Goal: Task Accomplishment & Management: Use online tool/utility

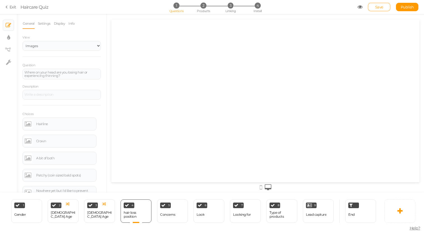
select select "2"
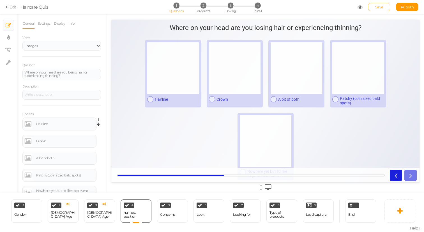
scroll to position [4, 0]
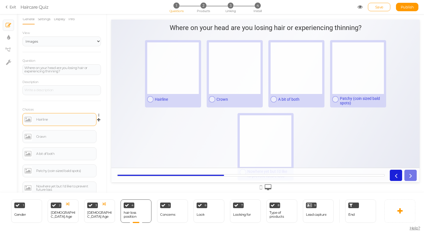
click at [27, 121] on link at bounding box center [28, 119] width 8 height 9
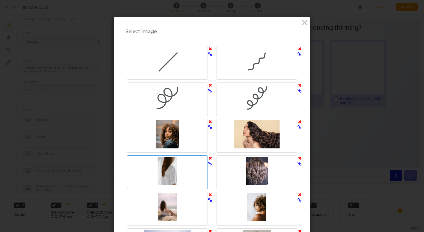
scroll to position [252, 0]
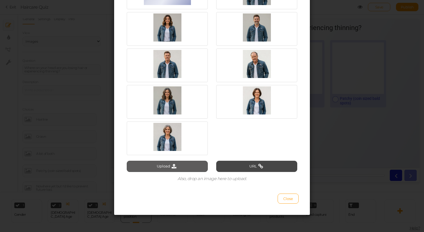
click at [179, 171] on button "Upload" at bounding box center [167, 166] width 81 height 11
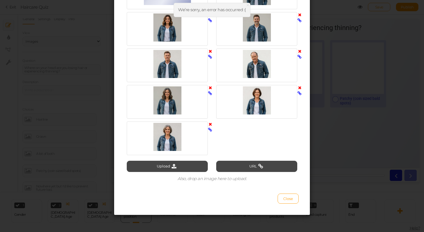
click at [171, 164] on icon at bounding box center [174, 166] width 8 height 5
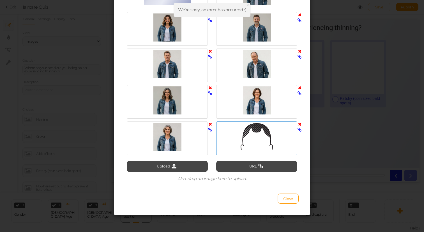
click at [247, 141] on div at bounding box center [256, 137] width 78 height 28
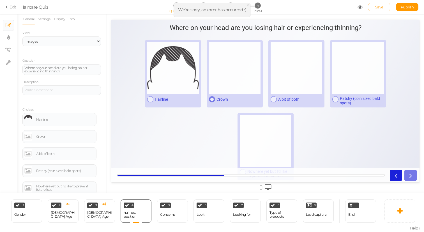
click at [233, 75] on div at bounding box center [235, 68] width 52 height 52
click at [192, 79] on div at bounding box center [173, 68] width 52 height 52
click at [194, 80] on div at bounding box center [173, 68] width 52 height 52
click at [27, 117] on link at bounding box center [28, 119] width 8 height 9
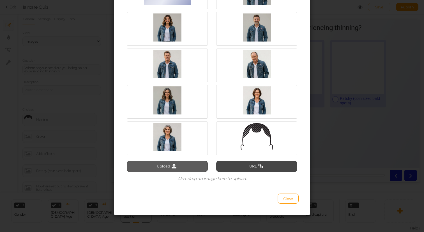
click at [181, 163] on button "Upload" at bounding box center [167, 166] width 81 height 11
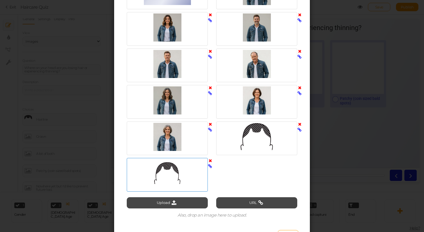
click at [178, 165] on div at bounding box center [167, 173] width 78 height 28
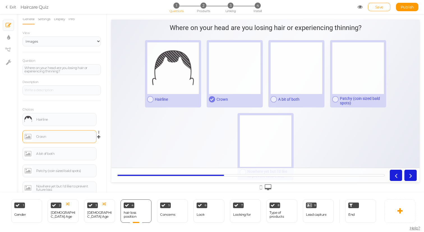
click at [26, 139] on link at bounding box center [28, 136] width 8 height 9
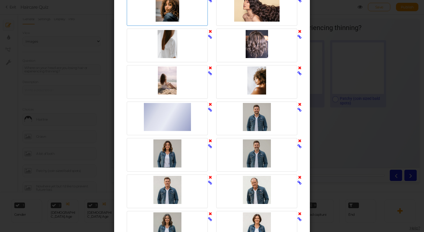
scroll to position [289, 0]
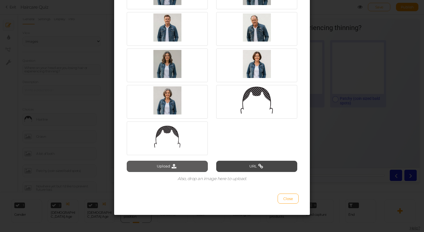
click at [168, 170] on button "Upload" at bounding box center [167, 166] width 81 height 11
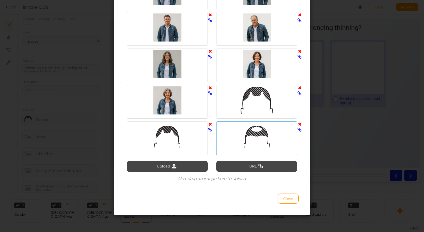
click at [232, 133] on div at bounding box center [256, 137] width 78 height 28
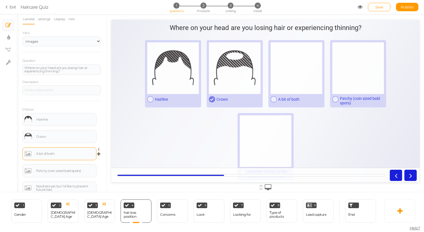
click at [27, 151] on link at bounding box center [28, 153] width 8 height 9
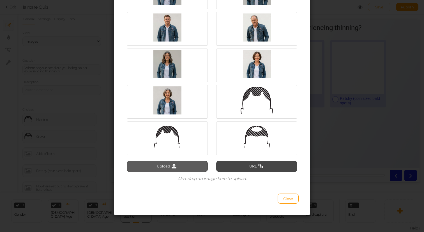
click at [157, 168] on button "Upload" at bounding box center [167, 166] width 81 height 11
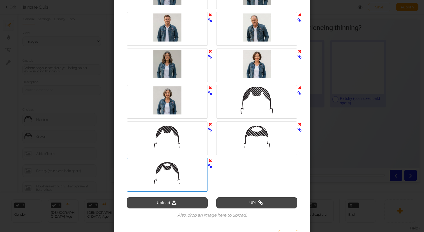
click at [140, 174] on div at bounding box center [167, 173] width 78 height 28
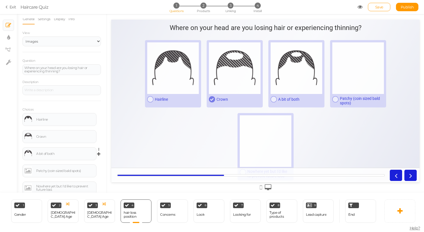
scroll to position [23, 0]
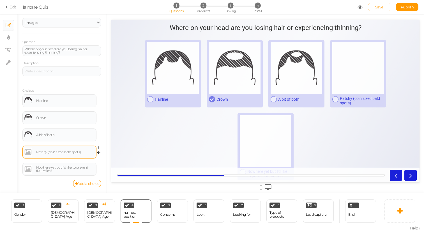
click at [30, 150] on link at bounding box center [28, 151] width 8 height 9
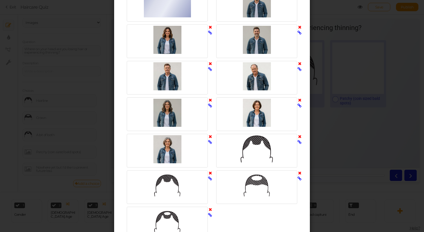
scroll to position [325, 0]
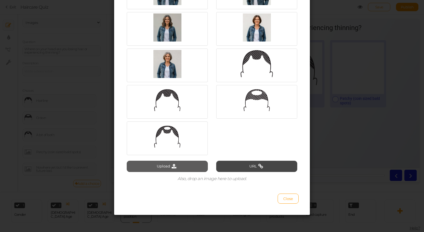
click at [159, 168] on button "Upload" at bounding box center [167, 166] width 81 height 11
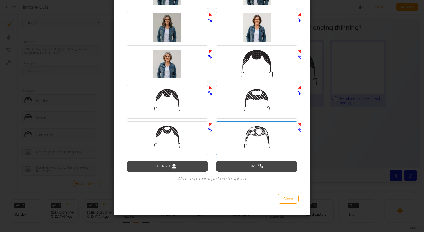
click at [256, 133] on div at bounding box center [256, 137] width 78 height 28
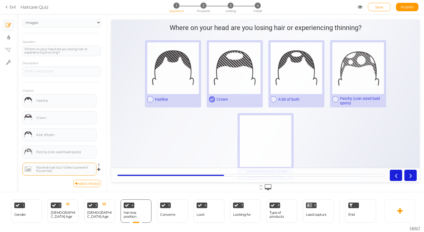
click at [27, 169] on link at bounding box center [28, 168] width 8 height 9
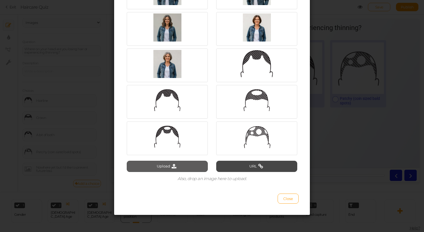
click at [167, 165] on button "Upload" at bounding box center [167, 166] width 81 height 11
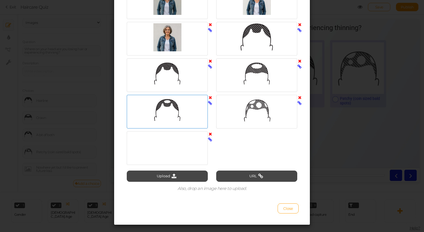
scroll to position [362, 0]
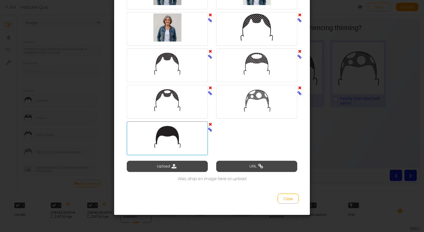
click at [166, 140] on div at bounding box center [167, 137] width 78 height 28
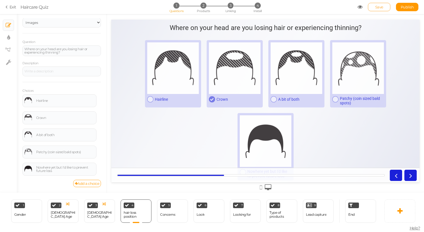
click at [382, 8] on span "Save" at bounding box center [379, 7] width 8 height 4
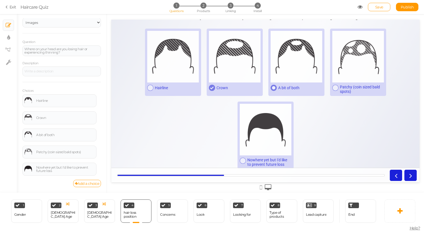
scroll to position [16, 0]
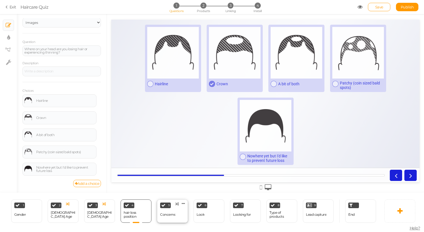
click at [175, 213] on div "5 Concerns × Define the conditions to show this slide. Clone Change type Delete" at bounding box center [172, 210] width 31 height 23
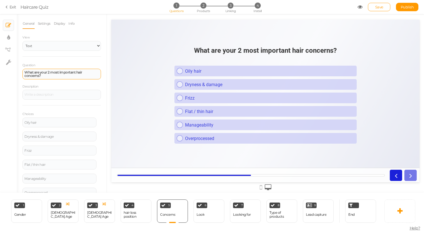
scroll to position [0, 0]
click at [54, 71] on strong "What are your 2 most important hair concerns?" at bounding box center [53, 74] width 58 height 8
paste div "To enrich screen reader interactions, please activate Accessibility in Grammarl…"
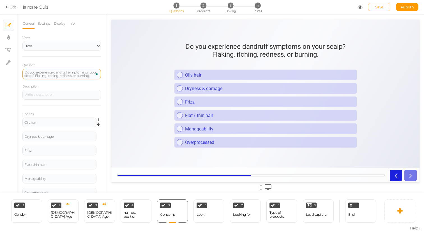
click at [98, 120] on link at bounding box center [100, 119] width 5 height 4
click at [84, 132] on link "Delete" at bounding box center [78, 134] width 44 height 6
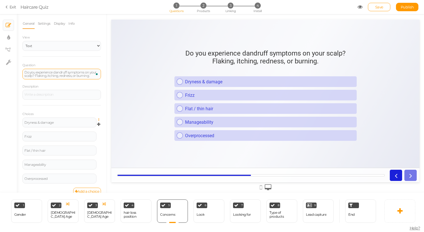
click at [99, 120] on icon at bounding box center [100, 119] width 4 height 3
click at [91, 131] on link "Delete" at bounding box center [78, 134] width 44 height 6
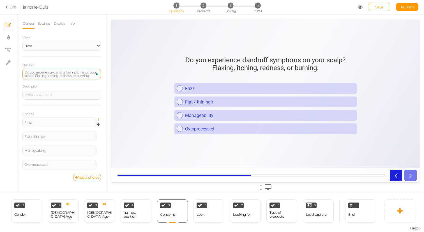
click at [99, 118] on icon at bounding box center [100, 119] width 4 height 3
click at [92, 132] on link "Delete" at bounding box center [78, 134] width 44 height 6
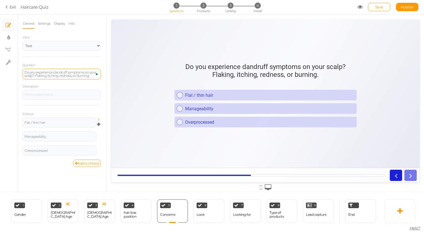
click at [99, 119] on icon at bounding box center [100, 119] width 4 height 3
click at [93, 132] on link "Delete" at bounding box center [78, 134] width 44 height 6
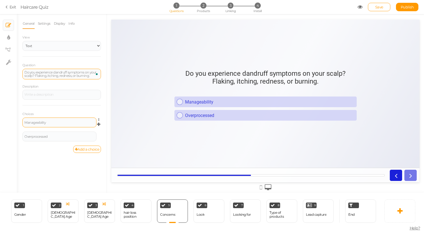
click at [66, 121] on div "Manageability" at bounding box center [59, 122] width 70 height 3
click at [51, 134] on div "Overprocessed" at bounding box center [59, 136] width 74 height 10
click at [42, 135] on div "Overprocessed" at bounding box center [59, 136] width 70 height 3
click at [199, 214] on div "Look" at bounding box center [200, 214] width 8 height 4
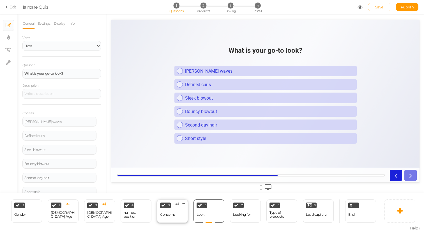
click at [168, 212] on div "Concerns" at bounding box center [167, 214] width 15 height 4
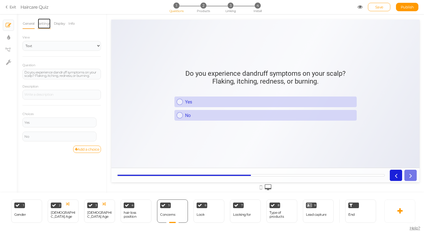
click at [45, 24] on link "Settings" at bounding box center [44, 23] width 13 height 11
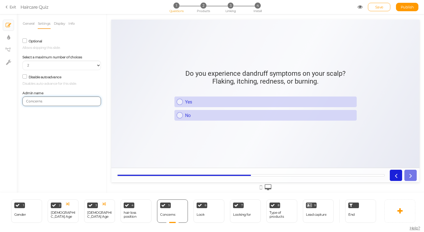
click at [54, 100] on input "Concerns" at bounding box center [61, 101] width 78 height 10
paste input "Do you experience dandruff symptoms on your scalp? Flaking, itching, redness, o…"
type input "Do you experience dandruff symptoms on your scalp? Flaking, itching, redness, o…"
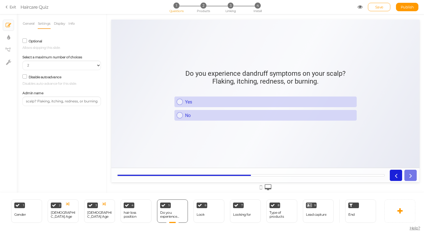
scroll to position [0, 0]
click at [56, 124] on div "General Settings Display Info View Text Images Slider Dropdown Question Do you …" at bounding box center [62, 105] width 90 height 174
click at [210, 214] on div "6 Look × Define the conditions to show this slide. Clone Change type Delete" at bounding box center [208, 210] width 31 height 23
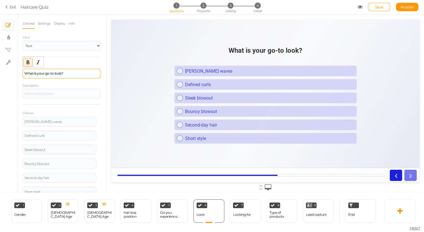
click at [74, 71] on div "What is your go-to look?" at bounding box center [61, 74] width 78 height 10
paste div
click at [81, 57] on div "View Text Images Slider Dropdown Question How much hair have you lost? Descript…" at bounding box center [61, 121] width 78 height 174
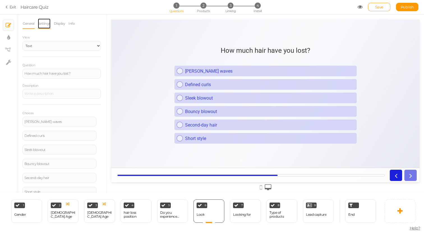
click at [48, 23] on link "Settings" at bounding box center [44, 23] width 13 height 11
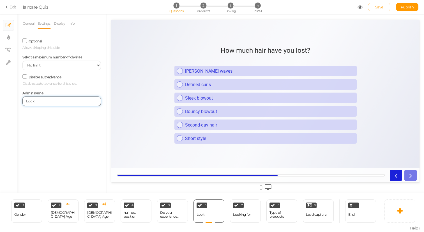
click at [51, 104] on input "Look" at bounding box center [61, 101] width 78 height 10
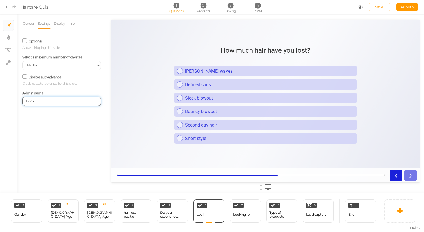
paste input "How much hair have you lost?"
type input "How much hair have you lost?"
click at [62, 124] on div "General Settings Display Info View Text Images Slider Dropdown Question How muc…" at bounding box center [62, 105] width 90 height 174
click at [27, 23] on link "General" at bounding box center [28, 23] width 12 height 11
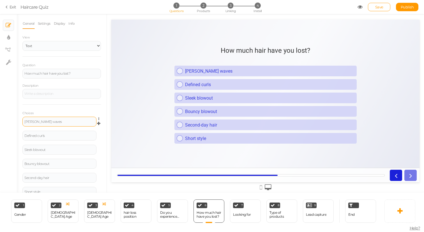
scroll to position [21, 0]
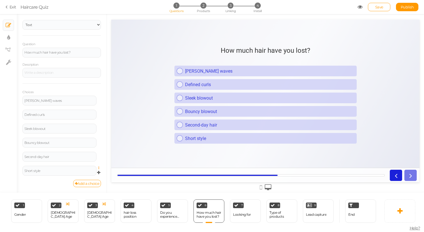
click at [99, 168] on icon at bounding box center [100, 167] width 4 height 3
click at [87, 179] on link "Delete" at bounding box center [78, 182] width 44 height 6
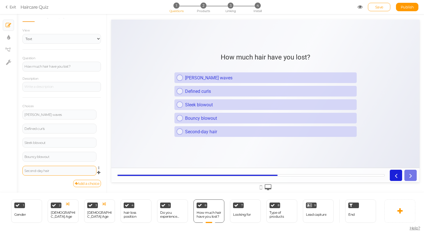
scroll to position [7, 0]
click at [98, 167] on icon at bounding box center [100, 167] width 4 height 3
click at [84, 184] on link "Delete" at bounding box center [78, 182] width 44 height 6
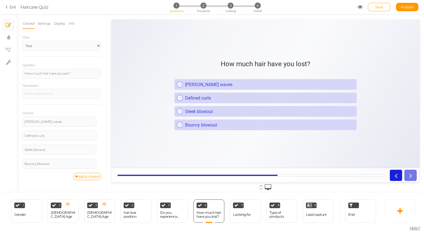
scroll to position [0, 0]
click at [99, 161] on icon at bounding box center [100, 160] width 4 height 3
click at [85, 174] on link "Delete" at bounding box center [78, 175] width 44 height 6
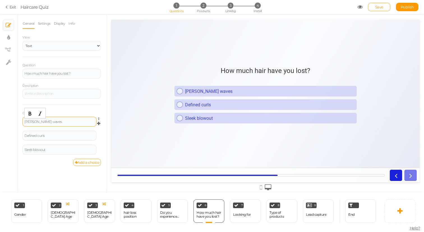
click at [44, 120] on div "[PERSON_NAME] waves" at bounding box center [59, 121] width 70 height 3
paste div
click at [62, 136] on div "Defined curls" at bounding box center [59, 135] width 70 height 3
paste div
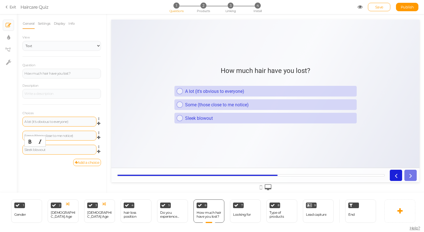
click at [56, 148] on div "Sleek blowout" at bounding box center [59, 149] width 70 height 3
paste div
click at [36, 173] on div "General Settings Display Info View Text Images Slider Dropdown Question How muc…" at bounding box center [62, 105] width 90 height 174
click at [248, 215] on div "Looking for" at bounding box center [242, 214] width 18 height 4
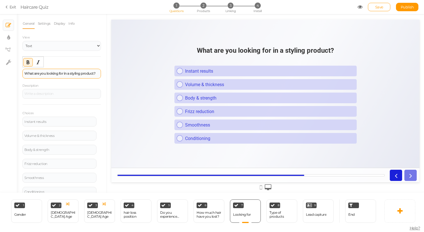
click at [66, 77] on div "What are you looking for in a styling product?" at bounding box center [61, 74] width 78 height 10
paste div
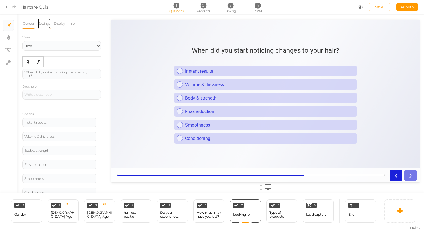
click at [47, 20] on link "Settings" at bounding box center [44, 23] width 13 height 11
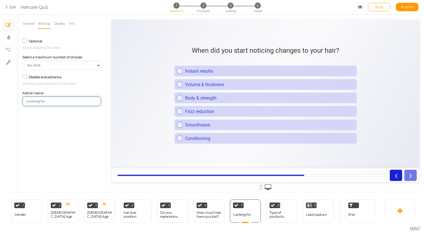
click at [51, 101] on input "Looking for" at bounding box center [61, 101] width 78 height 10
paste input "When did you start noticing changes to your hair?"
type input "When did you start noticing changes to your hair?"
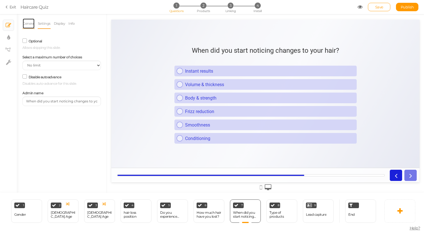
click at [30, 25] on link "General" at bounding box center [28, 23] width 12 height 11
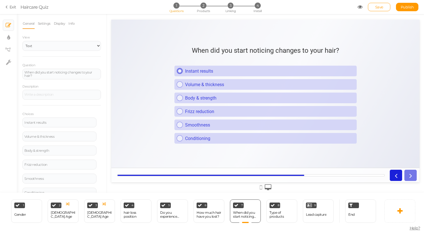
click at [176, 69] on link "Instant results" at bounding box center [265, 71] width 182 height 11
click at [176, 87] on link "Volume & thickness" at bounding box center [265, 84] width 182 height 11
click at [44, 24] on link "Settings" at bounding box center [44, 23] width 13 height 11
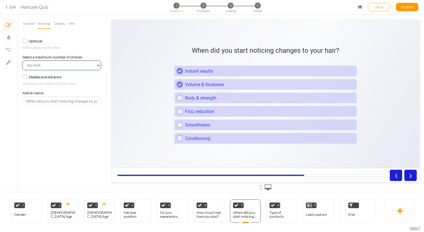
click at [45, 63] on select "No limit 1 2 3 4 5 6 7 8 9 10" at bounding box center [61, 66] width 78 height 10
select select "1"
click at [22, 61] on select "No limit 1 2 3 4 5 6 7 8 9 10" at bounding box center [61, 66] width 78 height 10
click at [74, 42] on div "Optional Allows skipping this slide." at bounding box center [61, 43] width 78 height 13
click at [178, 70] on icon at bounding box center [180, 71] width 4 height 4
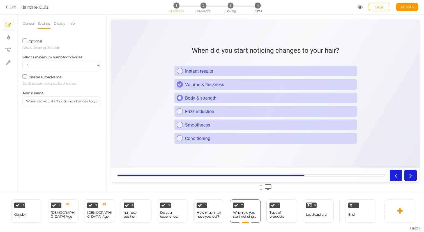
click at [177, 102] on link "Body & strength" at bounding box center [265, 97] width 182 height 11
click at [26, 24] on link "General" at bounding box center [28, 23] width 12 height 11
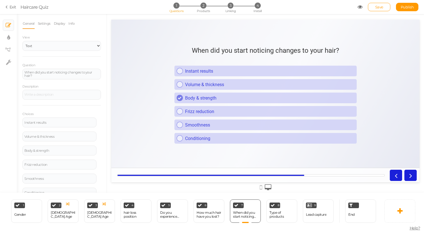
scroll to position [22, 0]
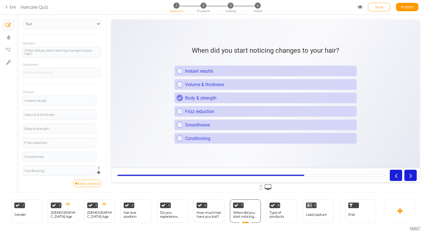
click at [98, 168] on link at bounding box center [100, 168] width 5 height 4
click at [91, 180] on link "Delete" at bounding box center [78, 182] width 44 height 6
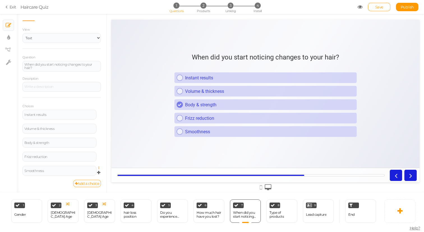
click at [98, 166] on icon at bounding box center [100, 167] width 4 height 3
click at [80, 183] on link "Delete" at bounding box center [78, 182] width 44 height 6
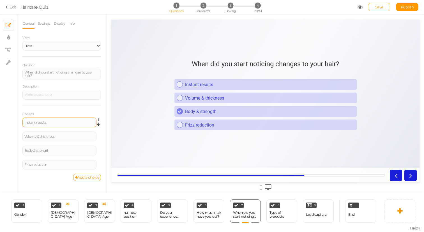
click at [42, 124] on div "Instant results" at bounding box center [59, 122] width 74 height 10
click at [47, 121] on div "Instant results" at bounding box center [59, 122] width 70 height 3
paste div
click at [68, 113] on div "Choices Over a year ago Settings Delete Volume & thickness Settings Delete Body…" at bounding box center [61, 139] width 78 height 68
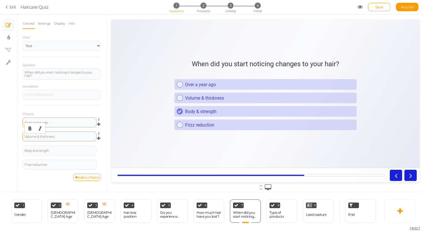
click at [63, 135] on div "Volume & thickness" at bounding box center [59, 136] width 70 height 3
paste div
click at [56, 150] on div "Body & strength" at bounding box center [59, 150] width 70 height 3
paste div
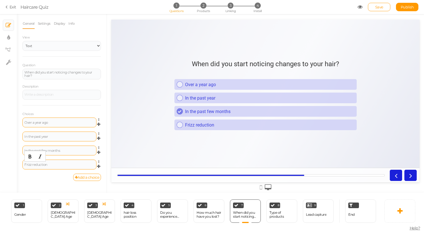
click at [56, 165] on div "Frizz reduction" at bounding box center [59, 164] width 70 height 3
paste div
click at [205, 216] on div "How much hair have you lost?" at bounding box center [208, 214] width 25 height 8
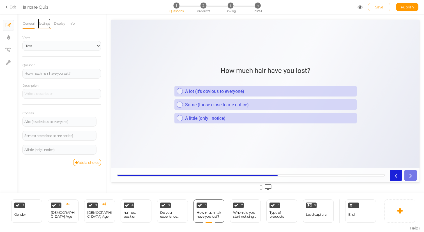
click at [43, 23] on link "Settings" at bounding box center [44, 23] width 13 height 11
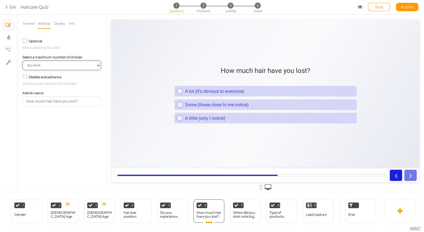
click at [46, 64] on select "No limit 1 2 3 4 5 6 7 8 9 10" at bounding box center [61, 66] width 78 height 10
select select "1"
click at [22, 61] on select "No limit 1 2 3 4 5 6 7 8 9 10" at bounding box center [61, 66] width 78 height 10
click at [380, 10] on link "Save" at bounding box center [379, 7] width 22 height 8
click at [166, 214] on div "Do you experience dandruff symptoms on your scalp? Flaking, itching, redness, o…" at bounding box center [172, 214] width 25 height 8
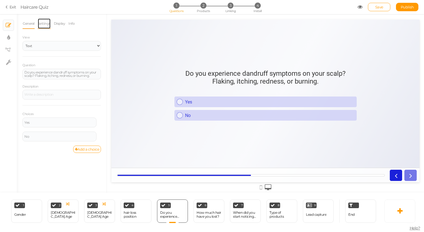
click at [43, 21] on link "Settings" at bounding box center [44, 23] width 13 height 11
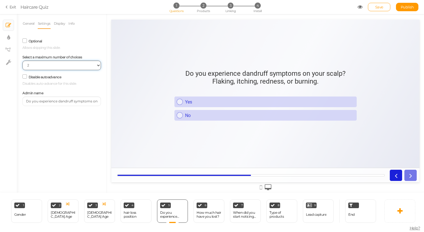
click at [40, 64] on select "No limit 1 2 3 4 5 6 7 8 9 10" at bounding box center [61, 66] width 78 height 10
select select "1"
click at [22, 61] on select "No limit 1 2 3 4 5 6 7 8 9 10" at bounding box center [61, 66] width 78 height 10
click at [62, 143] on div "General Settings Display Info View Text Images Slider Dropdown Question Do you …" at bounding box center [62, 105] width 90 height 174
click at [135, 215] on div "hair loss position" at bounding box center [136, 214] width 25 height 8
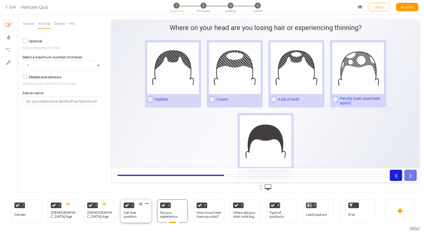
select select "2"
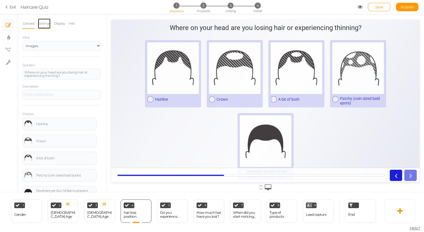
click at [45, 24] on link "Settings" at bounding box center [44, 23] width 13 height 11
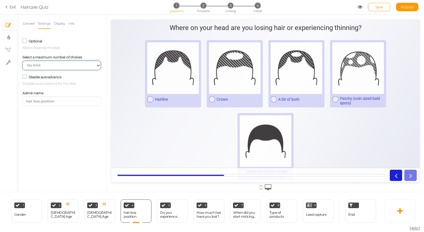
click at [47, 63] on select "No limit 1 2 3 4 5 6 7 8 9 10" at bounding box center [61, 66] width 78 height 10
select select "1"
click at [22, 61] on select "No limit 1 2 3 4 5 6 7 8 9 10" at bounding box center [61, 66] width 78 height 10
click at [66, 133] on div "General Settings Display Info View Text Images Slider Dropdown Question Where o…" at bounding box center [62, 105] width 90 height 174
click at [100, 213] on div "[DEMOGRAPHIC_DATA] Age" at bounding box center [99, 214] width 25 height 8
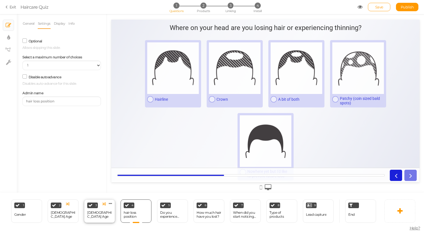
select select "2"
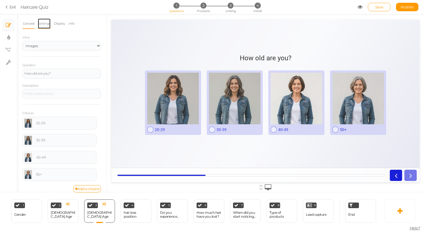
click at [46, 23] on link "Settings" at bounding box center [44, 23] width 13 height 11
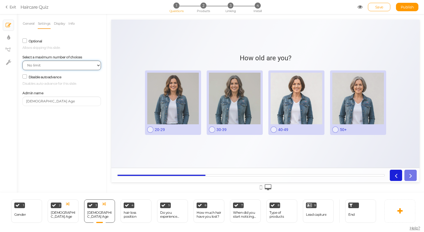
click at [42, 62] on select "No limit 1 2 3 4 5 6 7 8 9 10" at bounding box center [61, 66] width 78 height 10
select select "1"
click at [22, 61] on select "No limit 1 2 3 4 5 6 7 8 9 10" at bounding box center [61, 66] width 78 height 10
click at [68, 223] on div "1 Gender × Define the conditions to show this slide. Clone Change type Delete 2…" at bounding box center [189, 210] width 379 height 36
click at [68, 213] on div "2 [DEMOGRAPHIC_DATA] Age × Define the conditions to show this slide. Clone Chan…" at bounding box center [63, 210] width 31 height 23
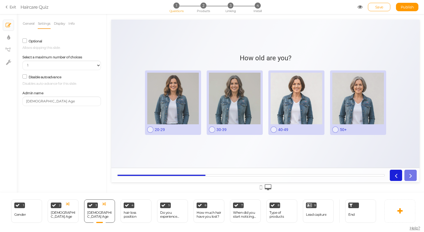
select select "2"
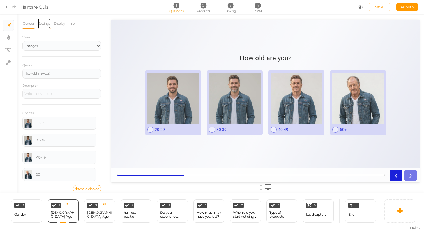
click at [47, 25] on link "Settings" at bounding box center [44, 23] width 13 height 11
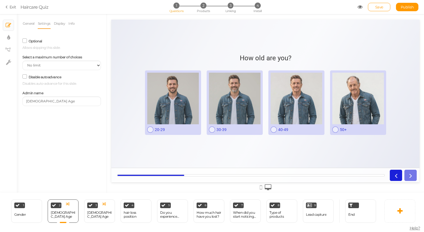
click at [36, 61] on div "Select a maximum number of choices No limit 1 2 3 4 5 6 7 8 9 10" at bounding box center [61, 61] width 78 height 17
click at [36, 65] on select "No limit 1 2 3 4 5 6 7 8 9 10" at bounding box center [61, 66] width 78 height 10
select select "1"
click at [22, 61] on select "No limit 1 2 3 4 5 6 7 8 9 10" at bounding box center [61, 66] width 78 height 10
click at [26, 214] on div "1 Gender × Define the conditions to show this slide. Clone Change type Delete" at bounding box center [26, 210] width 31 height 23
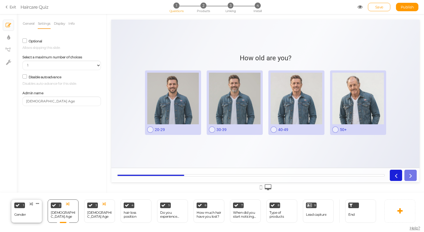
select select "2"
select select "1"
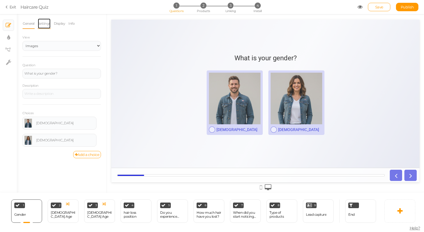
click at [45, 27] on link "Settings" at bounding box center [44, 23] width 13 height 11
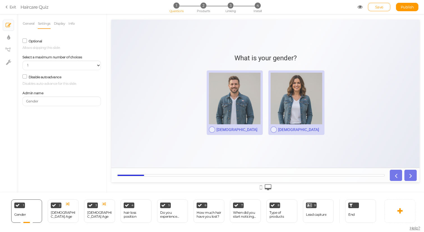
click at [45, 61] on div "Select a maximum number of choices No limit 1 2 3 4 5 6 7 8 9 10" at bounding box center [61, 61] width 78 height 17
click at [70, 44] on div "Optional Allows skipping this slide." at bounding box center [61, 43] width 78 height 13
click at [376, 6] on span "Save" at bounding box center [379, 7] width 8 height 4
click at [287, 215] on div "Type of products" at bounding box center [281, 214] width 25 height 8
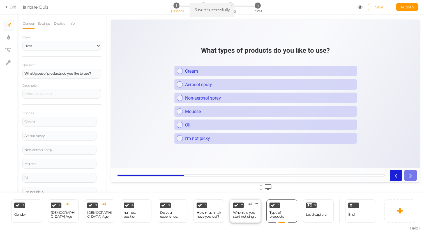
click at [243, 210] on div "When did you start noticing changes to your hair?" at bounding box center [245, 215] width 25 height 10
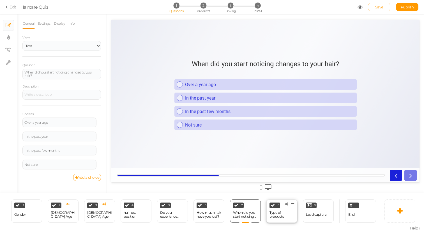
click at [278, 212] on div "Type of products" at bounding box center [281, 214] width 25 height 8
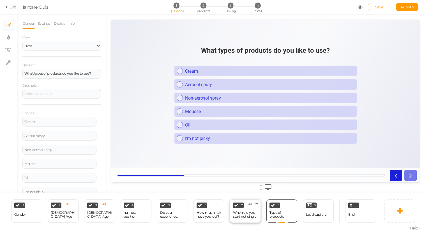
click at [244, 215] on div "When did you start noticing changes to your hair?" at bounding box center [245, 214] width 25 height 8
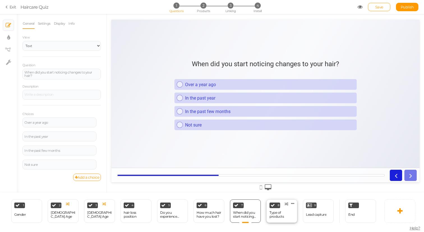
click at [281, 214] on div "Type of products" at bounding box center [281, 214] width 25 height 8
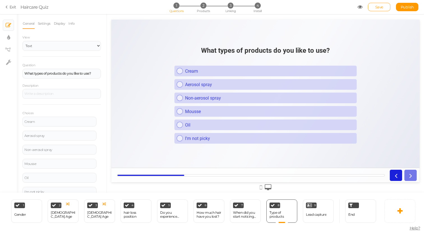
click at [272, 47] on strong "What types of products do you like to use?" at bounding box center [265, 51] width 129 height 8
click at [53, 74] on strong "What types of products do you like to use?" at bounding box center [57, 73] width 66 height 4
paste div
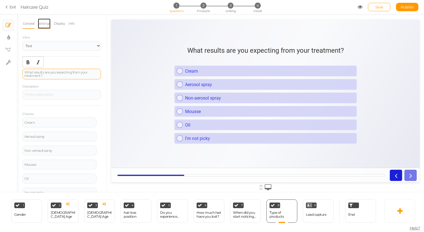
click at [43, 25] on link "Settings" at bounding box center [44, 23] width 13 height 11
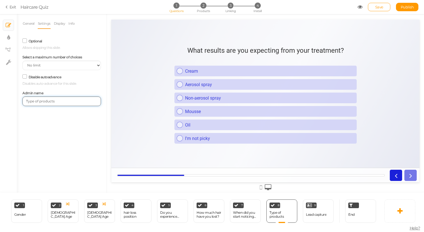
click at [59, 100] on input "Type of products" at bounding box center [61, 101] width 78 height 10
paste input "What results are you expecting from your treatment?"
type input "What results are you expecting from your treatment?"
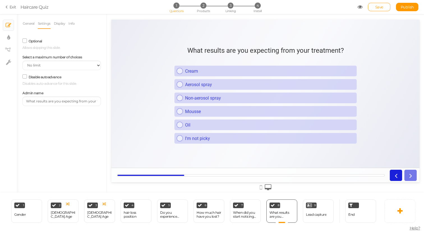
click at [144, 82] on div "What results are you expecting from your treatment? Cream Aerosol spray Non-aer…" at bounding box center [265, 100] width 308 height 117
click at [26, 25] on link "General" at bounding box center [28, 23] width 12 height 11
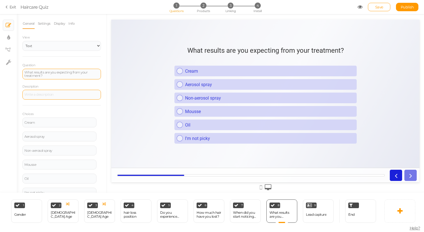
scroll to position [22, 0]
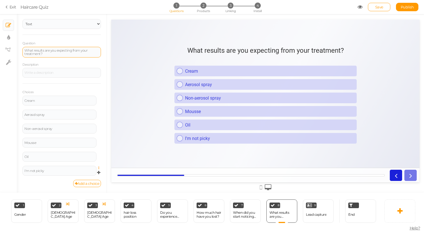
click at [100, 166] on icon at bounding box center [100, 167] width 4 height 3
click at [84, 181] on link "Delete" at bounding box center [78, 182] width 44 height 6
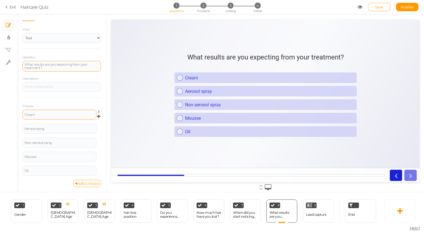
click at [37, 115] on div "Cream" at bounding box center [59, 114] width 70 height 3
click at [30, 115] on div "Cream" at bounding box center [59, 114] width 70 height 3
paste div
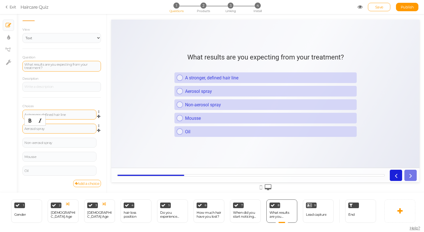
click at [53, 130] on div "Aerosol spray" at bounding box center [59, 128] width 70 height 3
paste div
click at [64, 143] on div "Non-aerosol spray" at bounding box center [59, 142] width 70 height 3
paste div
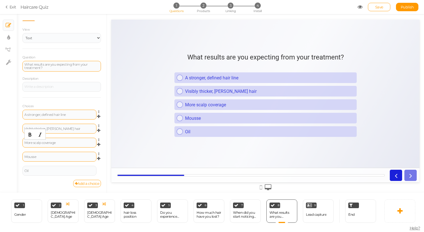
click at [45, 157] on div "Mousse" at bounding box center [59, 156] width 70 height 3
paste div
click at [32, 170] on div "Oil" at bounding box center [59, 170] width 70 height 3
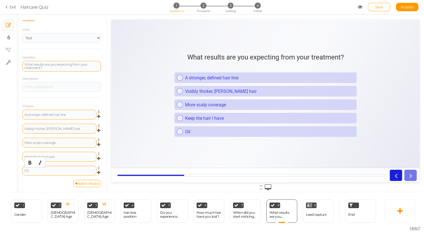
paste div
click at [33, 186] on div "Add a choice" at bounding box center [61, 183] width 78 height 7
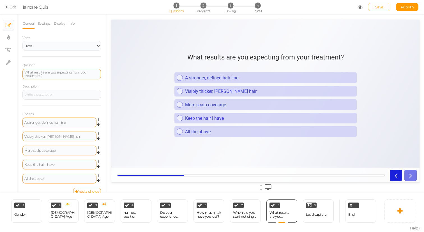
click at [44, 17] on div "General Settings Display Info View Text Images Slider Dropdown Question What re…" at bounding box center [62, 103] width 90 height 178
click at [44, 20] on link "Settings" at bounding box center [44, 23] width 13 height 11
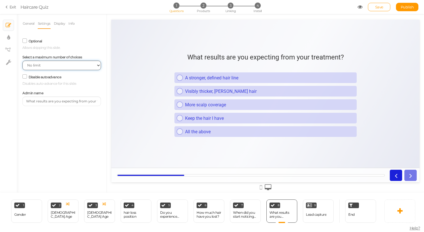
click at [48, 63] on select "No limit 1 2 3 4 5 6 7 8 9 10" at bounding box center [61, 66] width 78 height 10
select select "1"
click at [22, 61] on select "No limit 1 2 3 4 5 6 7 8 9 10" at bounding box center [61, 66] width 78 height 10
click at [27, 26] on link "General" at bounding box center [28, 23] width 12 height 11
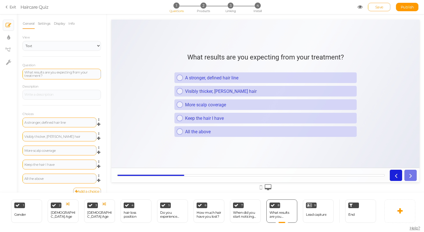
click at [381, 8] on span "Save" at bounding box center [379, 7] width 8 height 4
click at [312, 214] on div "Lead capture" at bounding box center [316, 214] width 20 height 4
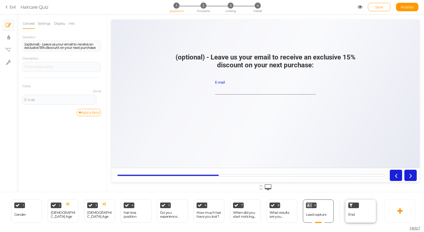
click at [359, 210] on div "End" at bounding box center [360, 210] width 31 height 23
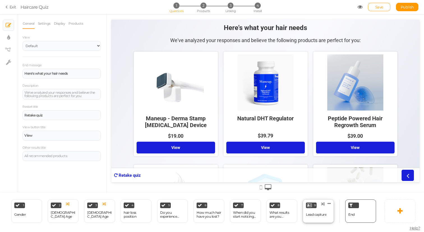
click at [323, 215] on div "Lead capture" at bounding box center [316, 214] width 20 height 4
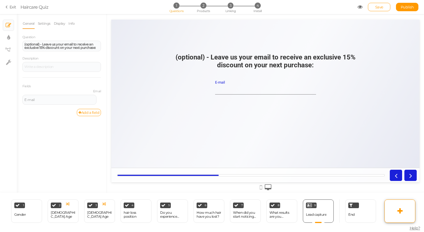
drag, startPoint x: 398, startPoint y: 205, endPoint x: 394, endPoint y: 205, distance: 4.2
click at [394, 205] on link at bounding box center [399, 210] width 31 height 23
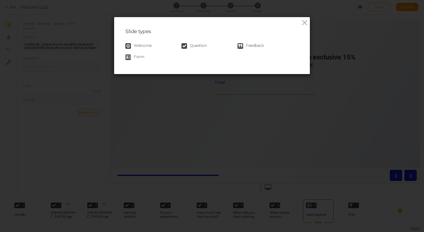
click at [251, 47] on span "Feedback" at bounding box center [255, 46] width 18 height 6
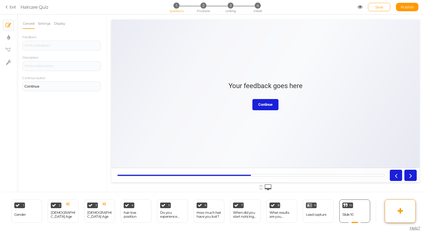
click at [400, 208] on icon at bounding box center [399, 210] width 5 height 7
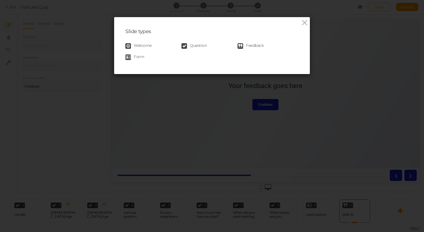
click at [144, 44] on span "Welcome" at bounding box center [143, 46] width 18 height 6
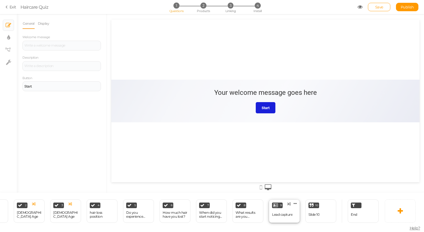
scroll to position [0, 76]
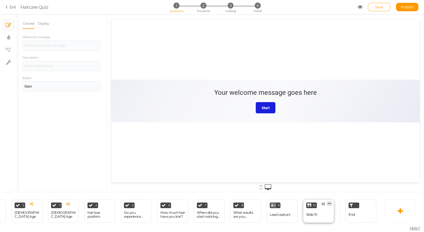
click at [329, 203] on icon at bounding box center [329, 203] width 3 height 4
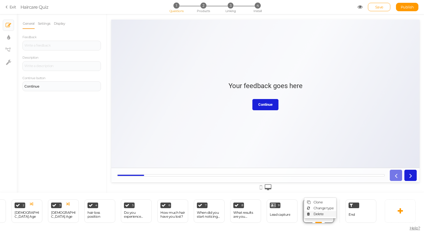
click at [325, 211] on link "Delete" at bounding box center [320, 214] width 32 height 6
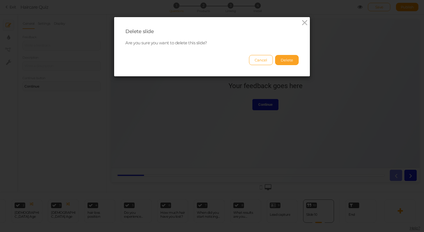
click at [289, 61] on button "Delete" at bounding box center [287, 60] width 24 height 10
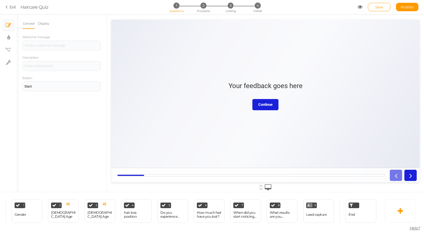
scroll to position [0, 39]
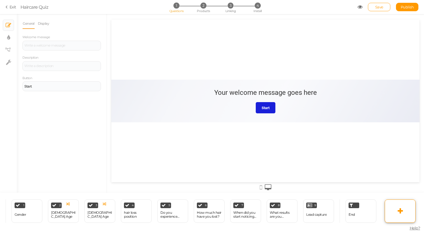
click at [400, 207] on link at bounding box center [399, 210] width 31 height 23
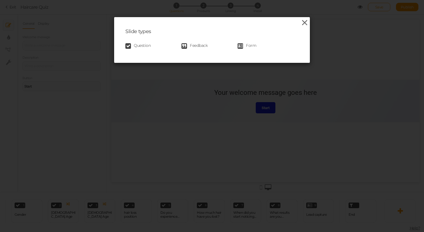
click at [303, 23] on icon at bounding box center [304, 22] width 8 height 8
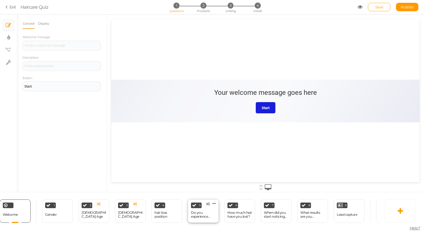
scroll to position [0, 0]
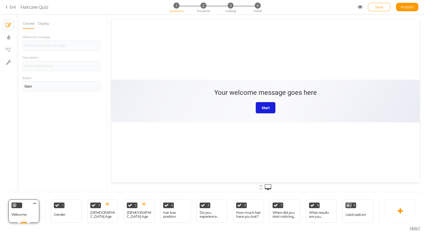
click at [24, 214] on span "Welcome" at bounding box center [18, 214] width 15 height 4
click at [57, 211] on div "Gender" at bounding box center [59, 215] width 11 height 10
select select "2"
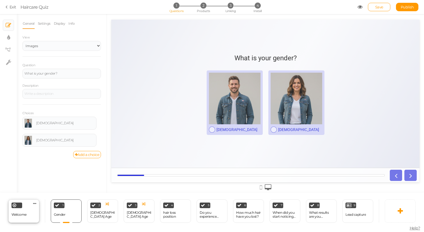
click at [25, 213] on span "Welcome" at bounding box center [18, 214] width 15 height 4
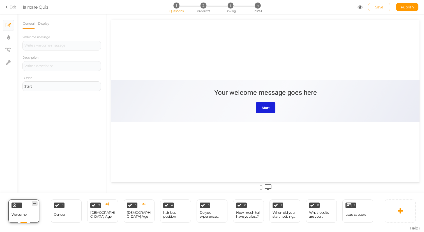
click at [34, 203] on icon at bounding box center [34, 203] width 3 height 4
click at [34, 203] on span "Delete" at bounding box center [34, 202] width 10 height 4
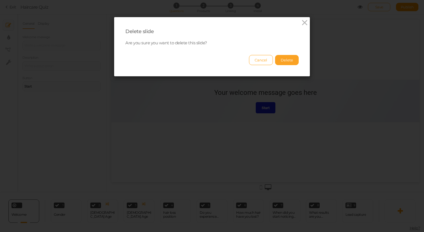
click at [287, 59] on button "Delete" at bounding box center [287, 60] width 24 height 10
select select "2"
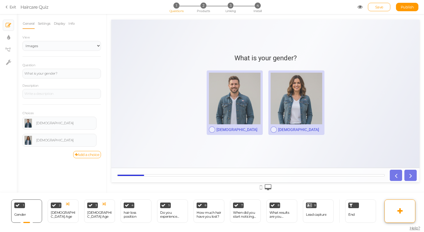
click at [391, 214] on link at bounding box center [399, 210] width 31 height 23
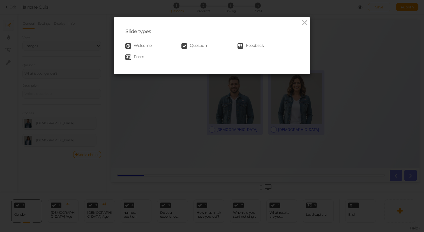
click at [211, 48] on link "Question" at bounding box center [209, 46] width 56 height 6
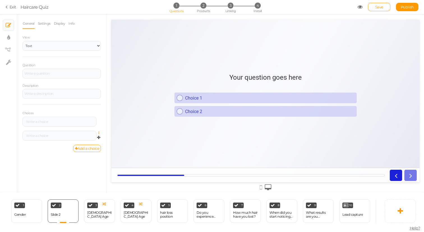
click at [99, 133] on icon at bounding box center [100, 132] width 4 height 3
click at [90, 144] on link "Delete" at bounding box center [78, 147] width 44 height 6
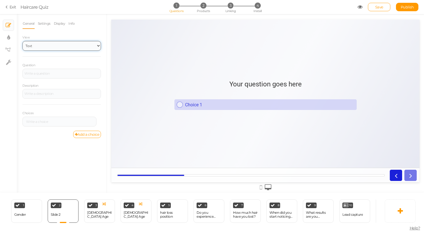
click at [48, 46] on select "Text Images Slider Dropdown" at bounding box center [61, 46] width 78 height 10
select select "2"
click at [22, 41] on select "Text Images Slider Dropdown" at bounding box center [61, 46] width 78 height 10
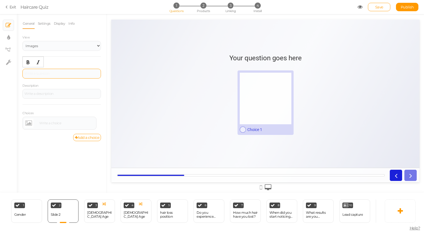
click at [48, 74] on div at bounding box center [61, 74] width 78 height 10
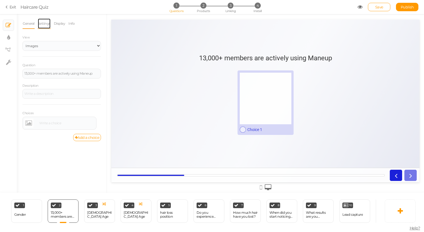
click at [47, 22] on link "Settings" at bounding box center [44, 23] width 13 height 11
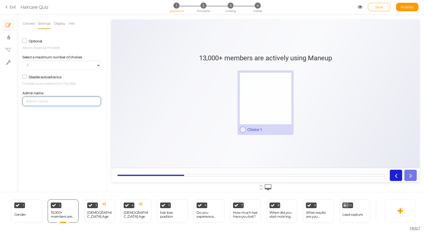
click at [54, 102] on input "text" at bounding box center [61, 101] width 78 height 10
paste input "13,000+ members are actively using Maneup"
type input "13,000+ members are actively using Maneup"
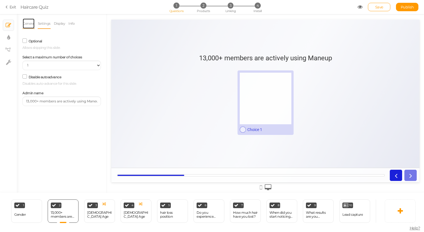
click at [28, 22] on link "General" at bounding box center [28, 23] width 12 height 11
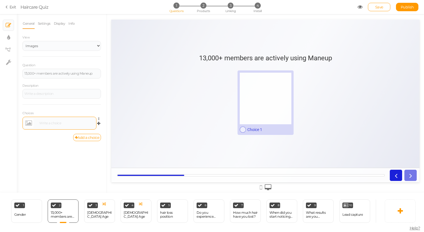
click at [30, 125] on link at bounding box center [28, 123] width 9 height 9
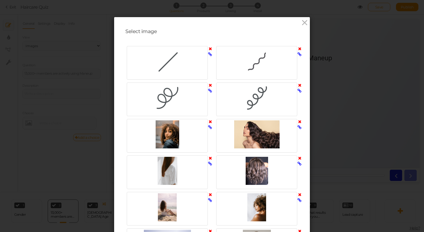
scroll to position [362, 0]
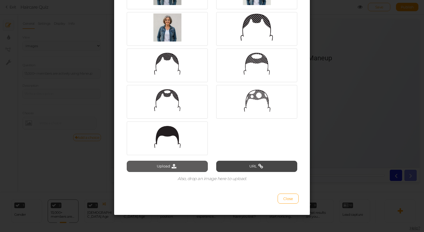
click at [161, 166] on button "Upload" at bounding box center [167, 166] width 81 height 11
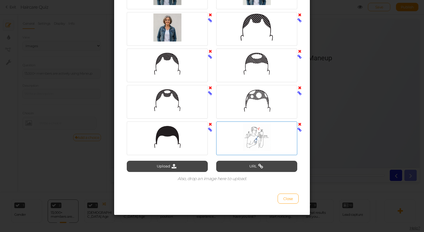
click at [238, 138] on div at bounding box center [256, 137] width 78 height 28
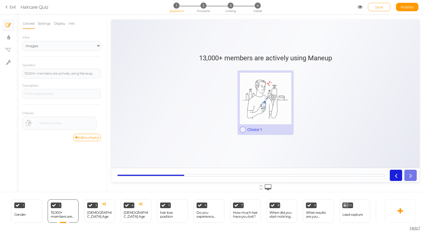
click at [381, 8] on span "Save" at bounding box center [379, 7] width 8 height 4
select select "2"
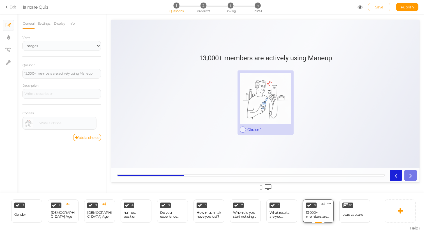
scroll to position [0, 0]
click at [382, 7] on span "Save" at bounding box center [379, 7] width 8 height 4
click at [59, 123] on div at bounding box center [66, 122] width 57 height 3
click at [59, 124] on div "﻿" at bounding box center [65, 122] width 58 height 3
paste div
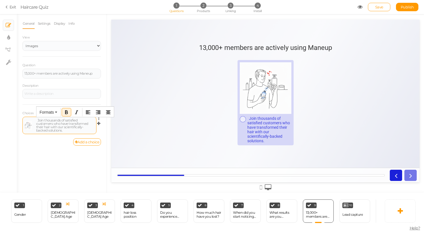
click at [37, 121] on span "﻿ Join thousands of satisfied customers who have transformed their hair with ou…" at bounding box center [62, 125] width 52 height 14
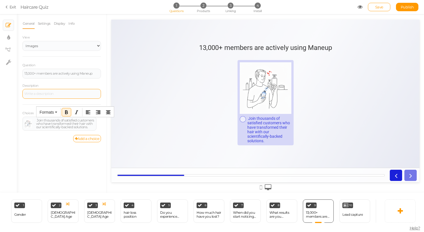
click at [38, 94] on div at bounding box center [61, 94] width 78 height 10
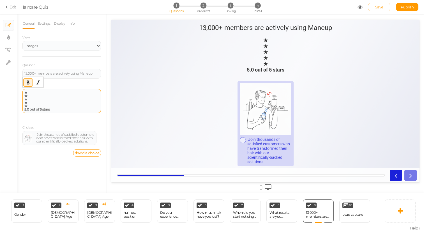
click at [31, 91] on div "﻿ ★ ★ ★ ★ ★ 5.0 out of 5 stars" at bounding box center [61, 101] width 75 height 20
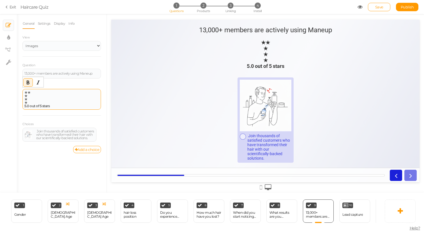
click at [38, 91] on div "﻿ ★ ★ ★ ★ ★ 5.0 out of 5 stars" at bounding box center [61, 99] width 75 height 17
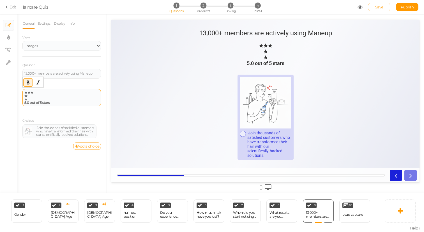
click at [54, 93] on div "﻿ ★ ★ ★ ★ ★ 5.0 out of 5 stars" at bounding box center [61, 97] width 75 height 13
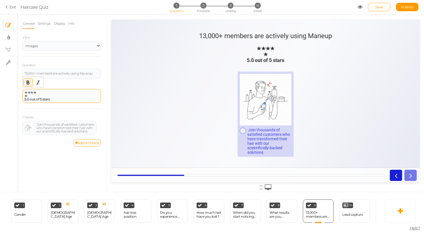
click at [52, 94] on div "﻿ ★ ★ ★ ★ ★ 5.0 out of 5 stars" at bounding box center [61, 96] width 75 height 10
click at [44, 93] on div "﻿ ★ ★ ★ ★ ★ 5.0 out of 5 stars" at bounding box center [61, 96] width 75 height 10
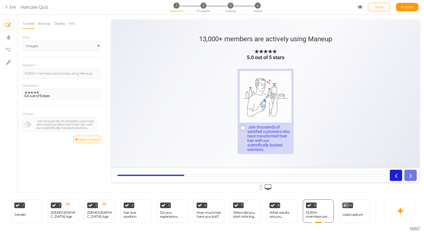
click at [59, 158] on div "General Settings Display Info View Text Images Slider Dropdown Question 13,000+…" at bounding box center [62, 105] width 90 height 174
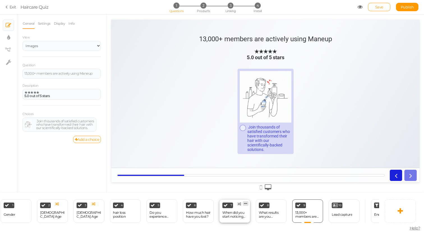
scroll to position [0, 24]
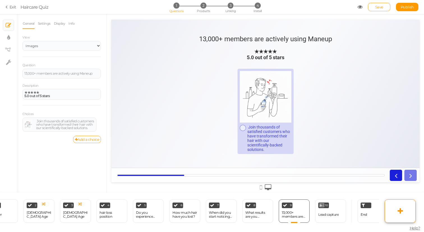
click at [395, 214] on link at bounding box center [399, 210] width 31 height 23
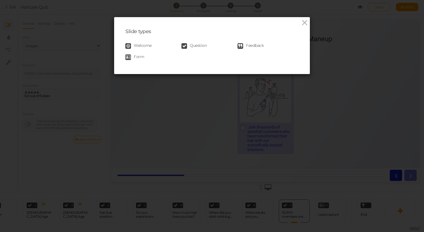
click at [203, 46] on span "Question" at bounding box center [198, 46] width 17 height 6
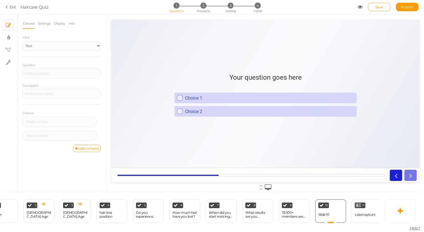
scroll to position [0, 0]
click at [53, 75] on div at bounding box center [61, 73] width 75 height 3
click at [45, 25] on link "Settings" at bounding box center [44, 23] width 13 height 11
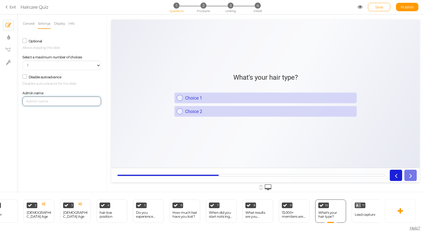
click at [49, 106] on input "text" at bounding box center [61, 101] width 78 height 10
paste input "What's your hair type?"
type input "What's your hair type?"
click at [29, 27] on link "General" at bounding box center [28, 23] width 12 height 11
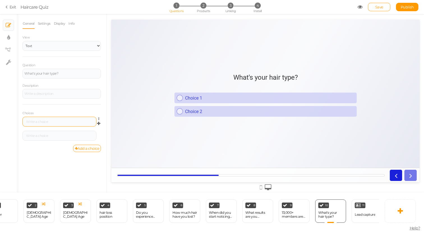
click at [47, 121] on div at bounding box center [59, 121] width 70 height 3
click at [52, 137] on div at bounding box center [59, 136] width 74 height 10
click at [47, 136] on div at bounding box center [59, 135] width 70 height 3
paste div
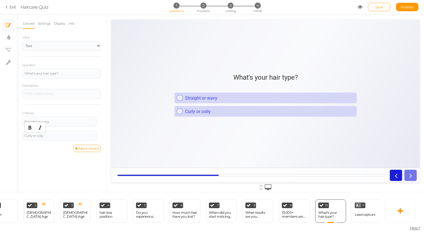
click at [91, 150] on link "Add a choice" at bounding box center [87, 148] width 28 height 7
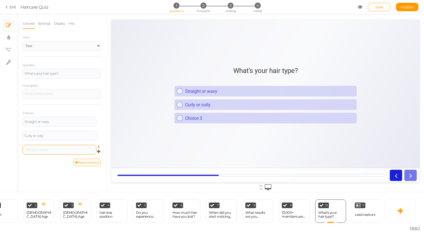
click at [43, 151] on div at bounding box center [59, 150] width 74 height 10
click at [47, 147] on div at bounding box center [59, 150] width 74 height 10
click at [41, 149] on div at bounding box center [59, 149] width 70 height 3
click at [47, 167] on div "General Settings Display Info View Text Images Slider Dropdown Question What's …" at bounding box center [62, 105] width 90 height 174
click at [86, 161] on link "Add a choice" at bounding box center [87, 162] width 28 height 7
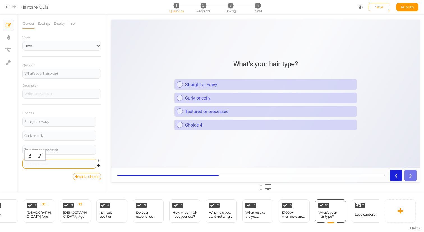
click at [54, 162] on div at bounding box center [59, 163] width 70 height 3
click at [51, 186] on div "General Settings Display Info View Text Images Slider Dropdown Question What's …" at bounding box center [62, 105] width 90 height 174
click at [380, 10] on link "Save" at bounding box center [379, 7] width 22 height 8
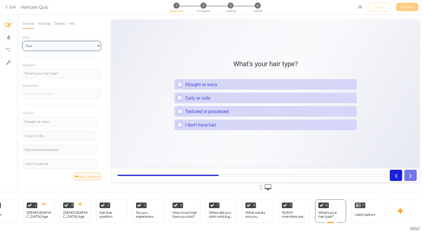
click at [52, 43] on select "Text Images Slider Dropdown" at bounding box center [61, 46] width 78 height 10
select select "2"
click at [22, 41] on select "Text Images Slider Dropdown" at bounding box center [61, 46] width 78 height 10
